Goal: Task Accomplishment & Management: Use online tool/utility

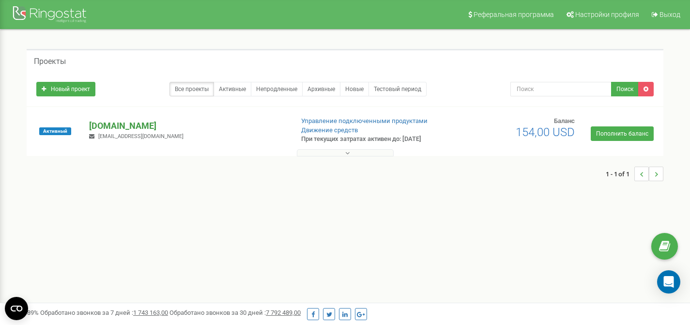
click at [135, 121] on p "[DOMAIN_NAME]" at bounding box center [187, 126] width 196 height 13
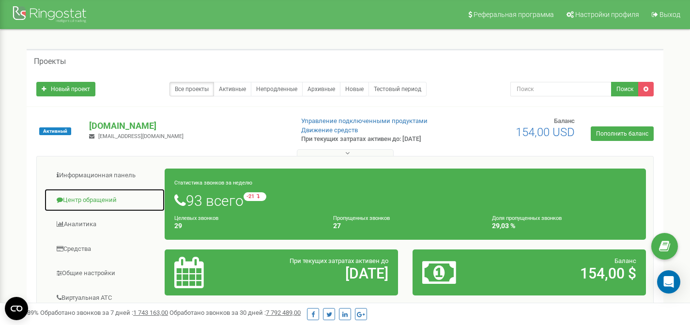
click at [93, 200] on link "Центр обращений" at bounding box center [104, 200] width 121 height 24
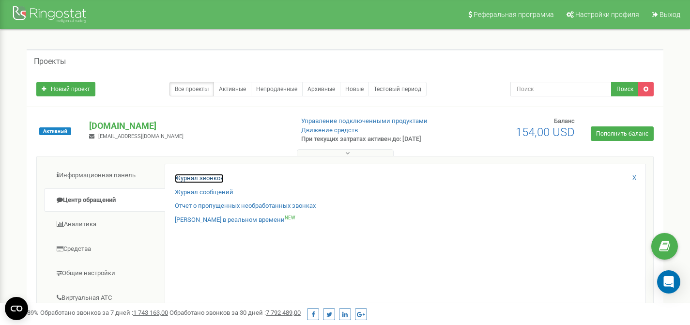
click at [178, 178] on link "Журнал звонков" at bounding box center [199, 178] width 49 height 9
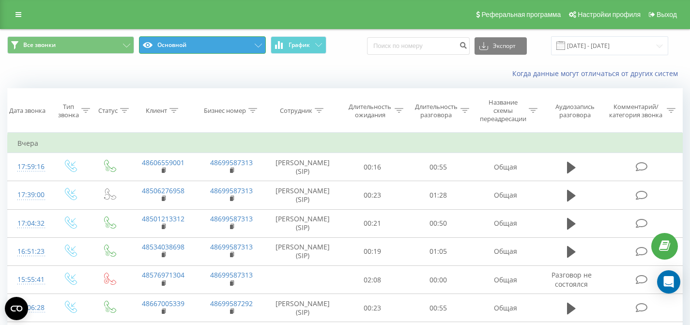
click at [192, 45] on button "Основной" at bounding box center [202, 44] width 127 height 17
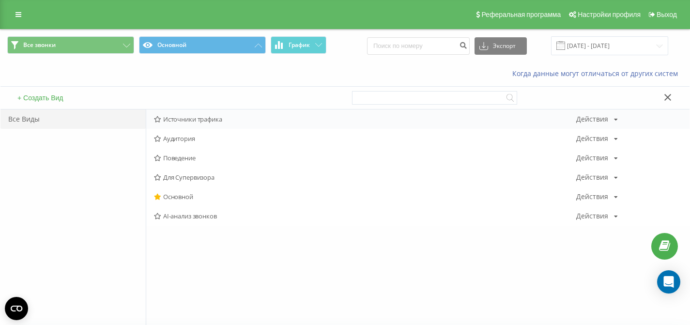
click at [171, 117] on span "Источники трафика" at bounding box center [365, 119] width 422 height 7
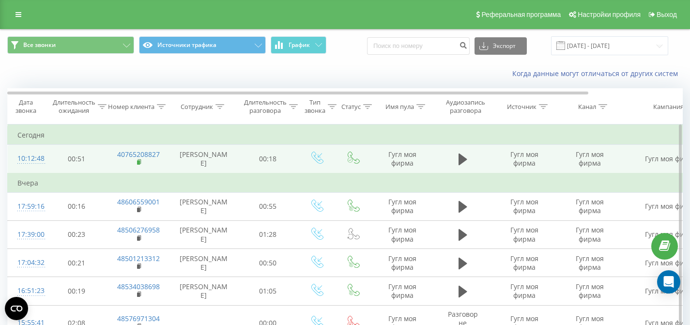
click at [138, 165] on rect at bounding box center [138, 162] width 3 height 4
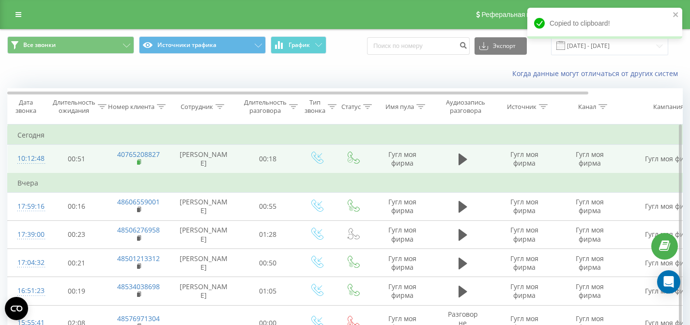
click at [138, 165] on rect at bounding box center [138, 162] width 3 height 4
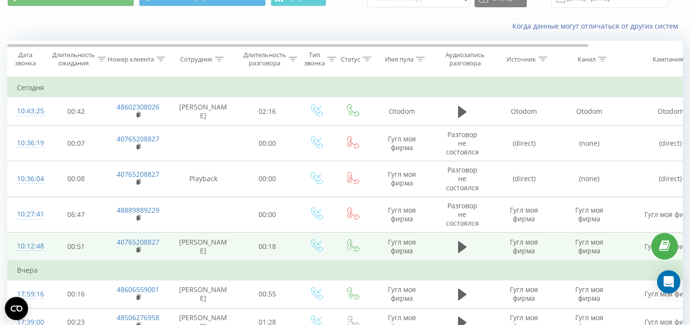
scroll to position [48, 0]
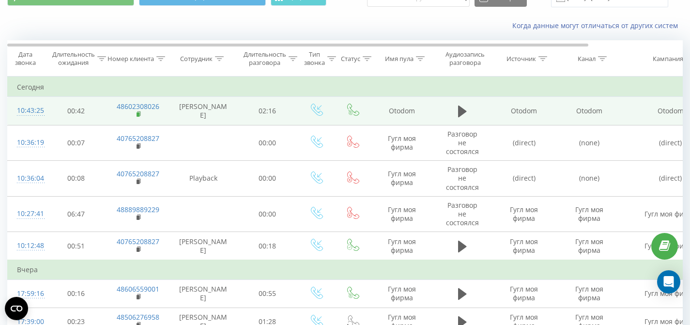
click at [138, 117] on rect at bounding box center [137, 114] width 3 height 4
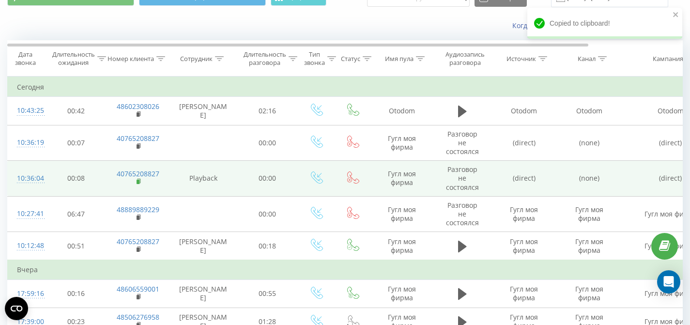
click at [139, 184] on rect at bounding box center [137, 182] width 3 height 4
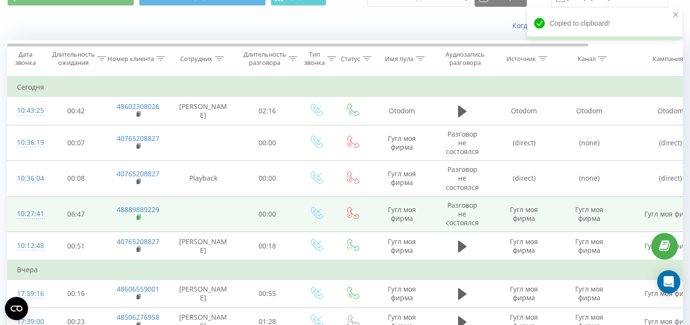
click at [137, 220] on rect at bounding box center [137, 217] width 3 height 4
click at [138, 220] on rect at bounding box center [137, 217] width 3 height 4
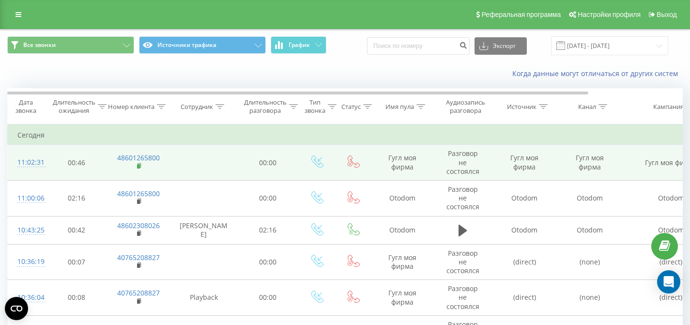
click at [139, 167] on rect at bounding box center [138, 166] width 3 height 4
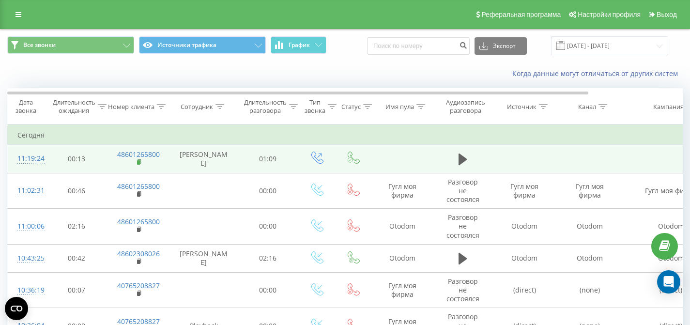
click at [138, 166] on icon at bounding box center [139, 162] width 5 height 7
